Goal: Task Accomplishment & Management: Manage account settings

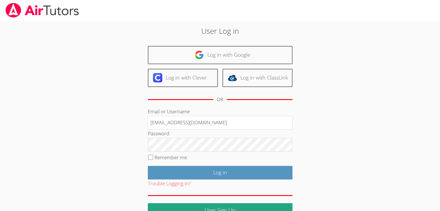
type input "[EMAIL_ADDRESS][DOMAIN_NAME]"
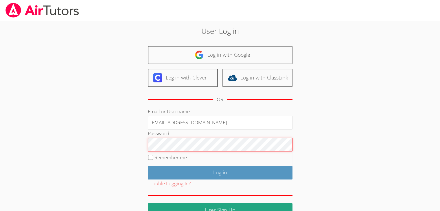
click at [148, 166] on input "Log in" at bounding box center [220, 173] width 145 height 14
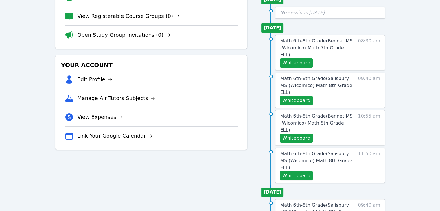
scroll to position [80, 0]
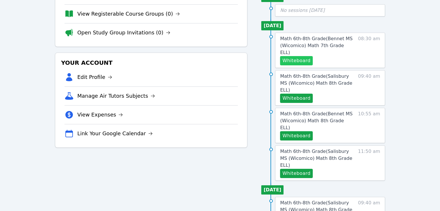
click at [291, 57] on button "Whiteboard" at bounding box center [296, 60] width 33 height 9
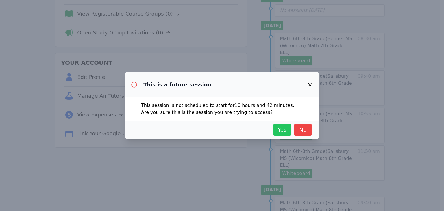
click at [283, 128] on span "Yes" at bounding box center [282, 130] width 13 height 8
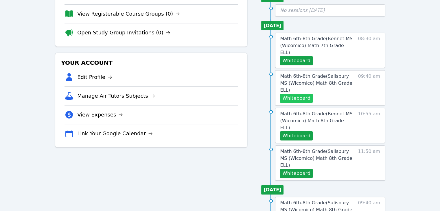
click at [287, 94] on button "Whiteboard" at bounding box center [296, 98] width 33 height 9
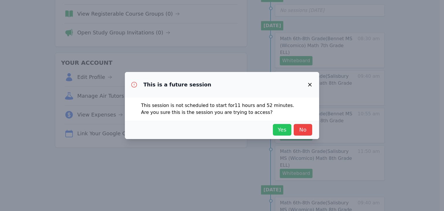
click at [281, 135] on button "Yes" at bounding box center [282, 130] width 19 height 12
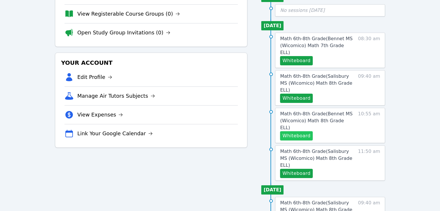
click at [295, 131] on button "Whiteboard" at bounding box center [296, 135] width 33 height 9
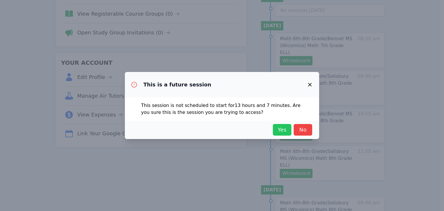
click at [284, 128] on span "Yes" at bounding box center [282, 130] width 13 height 8
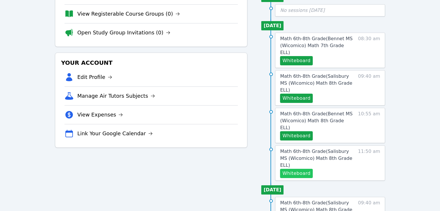
click at [307, 169] on button "Whiteboard" at bounding box center [296, 173] width 33 height 9
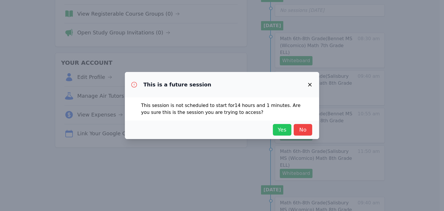
click at [282, 130] on span "Yes" at bounding box center [282, 130] width 13 height 8
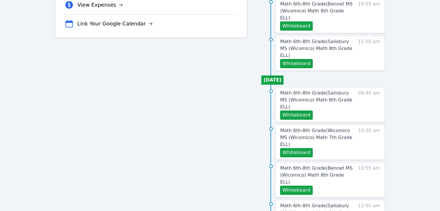
scroll to position [197, 0]
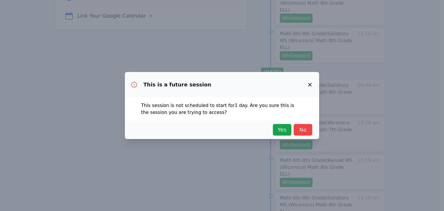
click at [308, 86] on icon "button" at bounding box center [310, 84] width 7 height 7
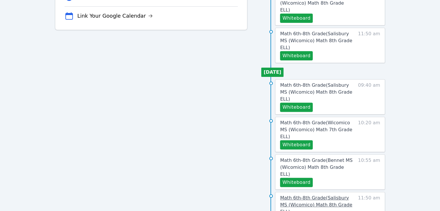
click at [326, 195] on link "Math 6th-8th Grade ( Salisbury MS (Wicomico) Math 8th Grade ELL )" at bounding box center [317, 205] width 75 height 21
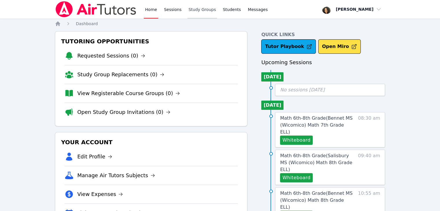
click at [195, 11] on link "Study Groups" at bounding box center [202, 9] width 30 height 19
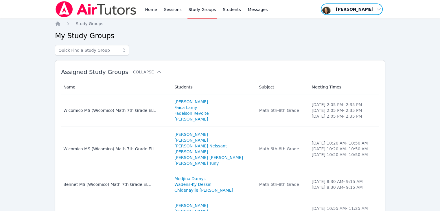
click at [363, 7] on span "button" at bounding box center [351, 9] width 63 height 13
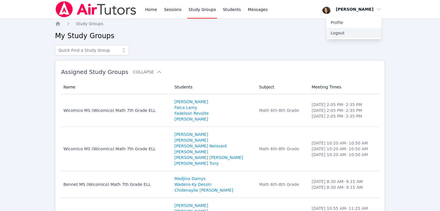
click at [350, 34] on button "Logout" at bounding box center [354, 33] width 56 height 10
